Goal: Check status: Check status

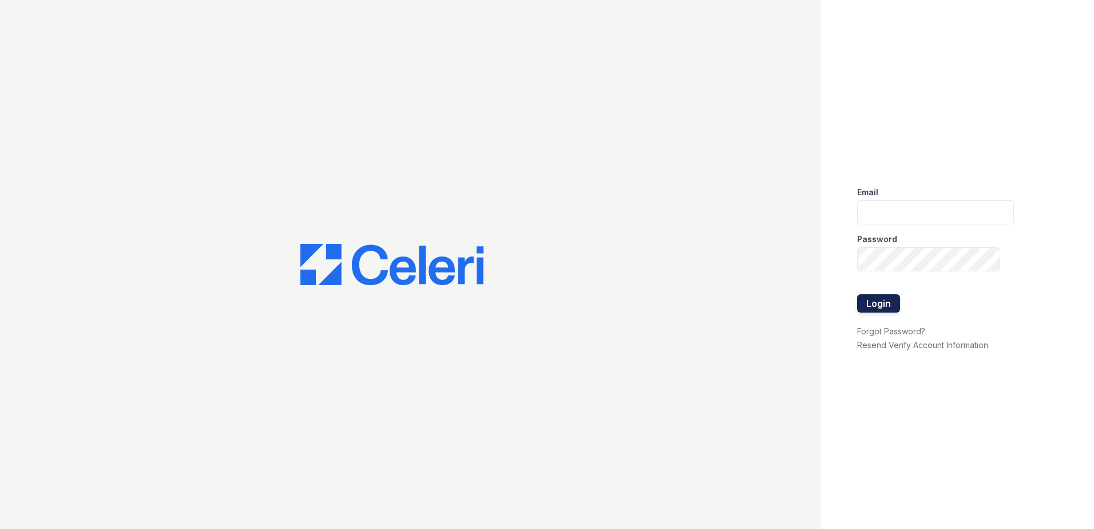
type input "[EMAIL_ADDRESS][DOMAIN_NAME]"
click at [879, 304] on button "Login" at bounding box center [878, 303] width 43 height 18
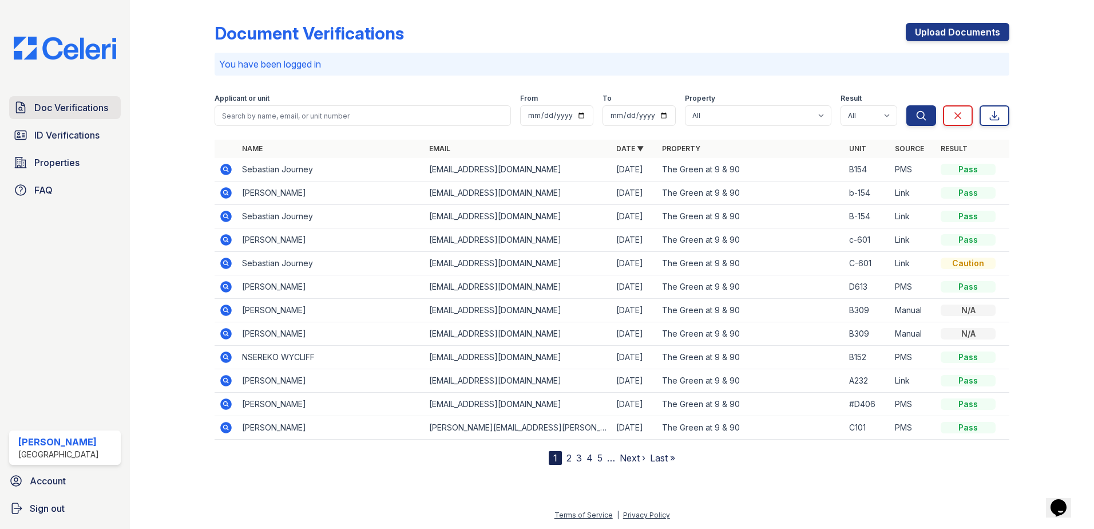
click at [43, 101] on span "Doc Verifications" at bounding box center [71, 108] width 74 height 14
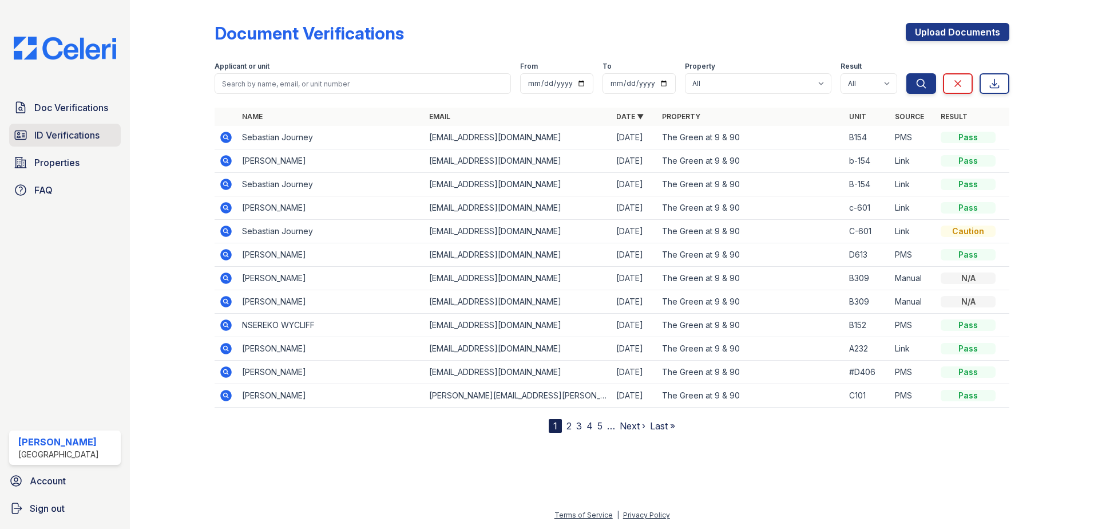
click at [49, 136] on span "ID Verifications" at bounding box center [66, 135] width 65 height 14
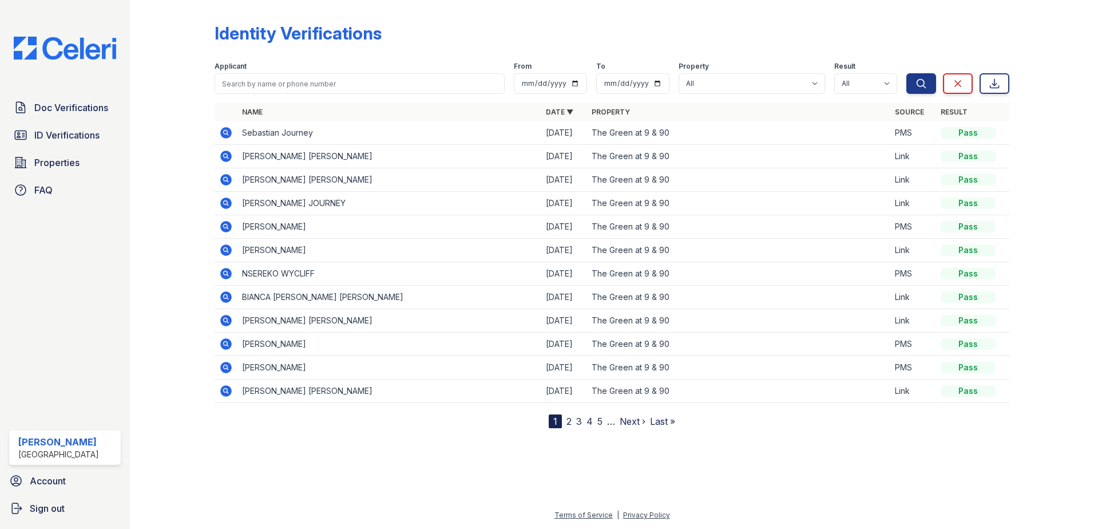
click at [226, 248] on icon at bounding box center [225, 249] width 3 height 3
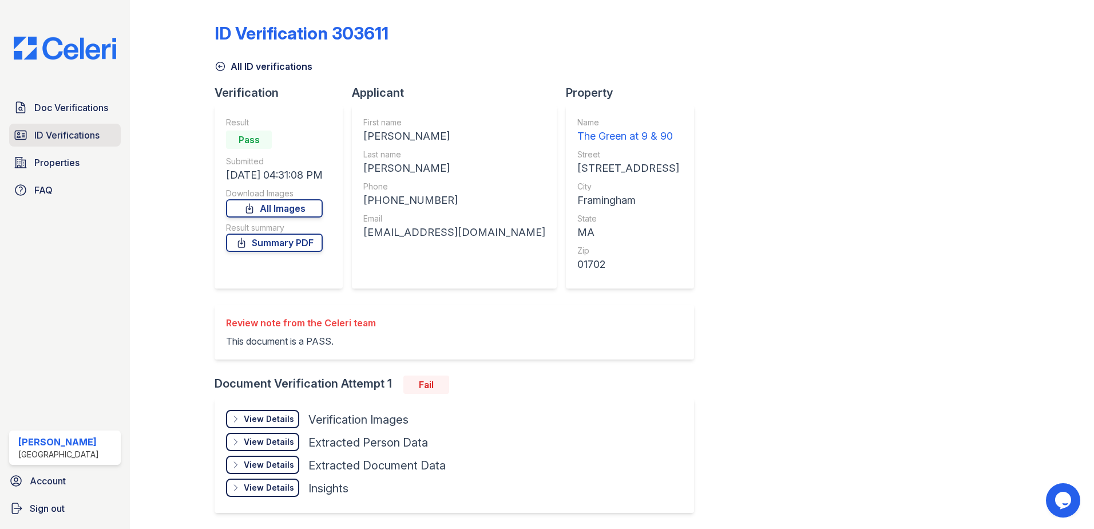
click at [58, 128] on span "ID Verifications" at bounding box center [66, 135] width 65 height 14
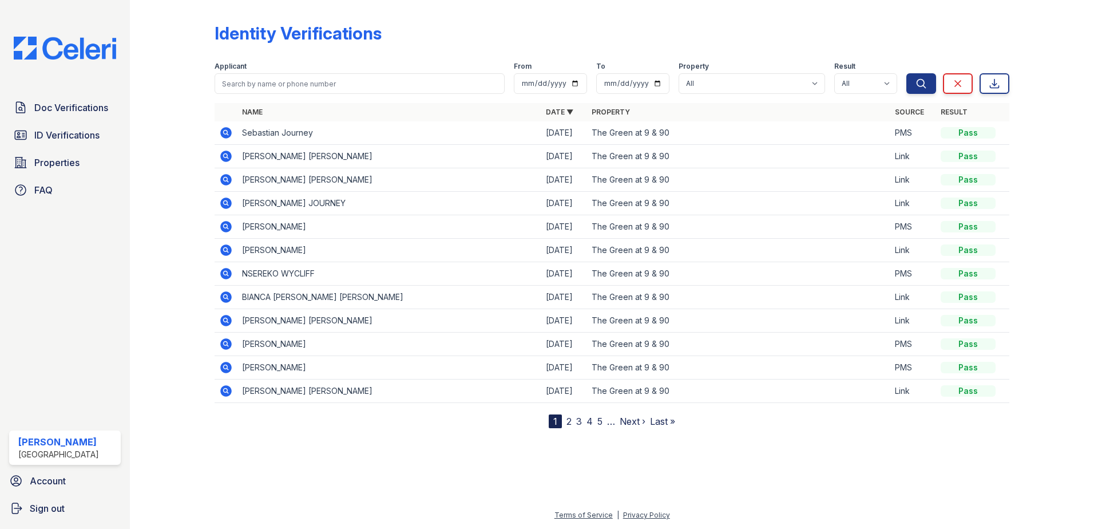
click at [227, 227] on icon at bounding box center [226, 227] width 14 height 14
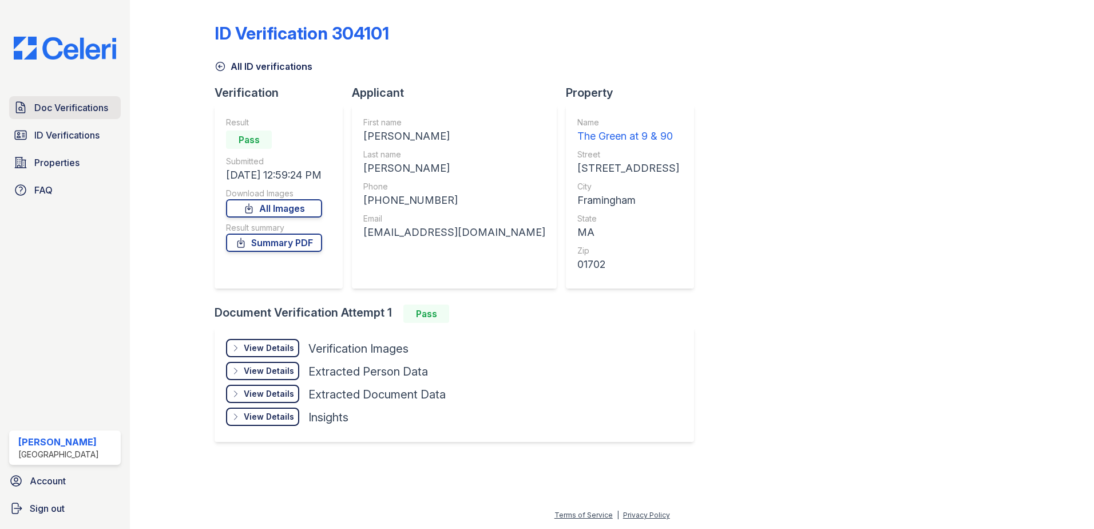
click at [79, 109] on span "Doc Verifications" at bounding box center [71, 108] width 74 height 14
